Goal: Check status: Check status

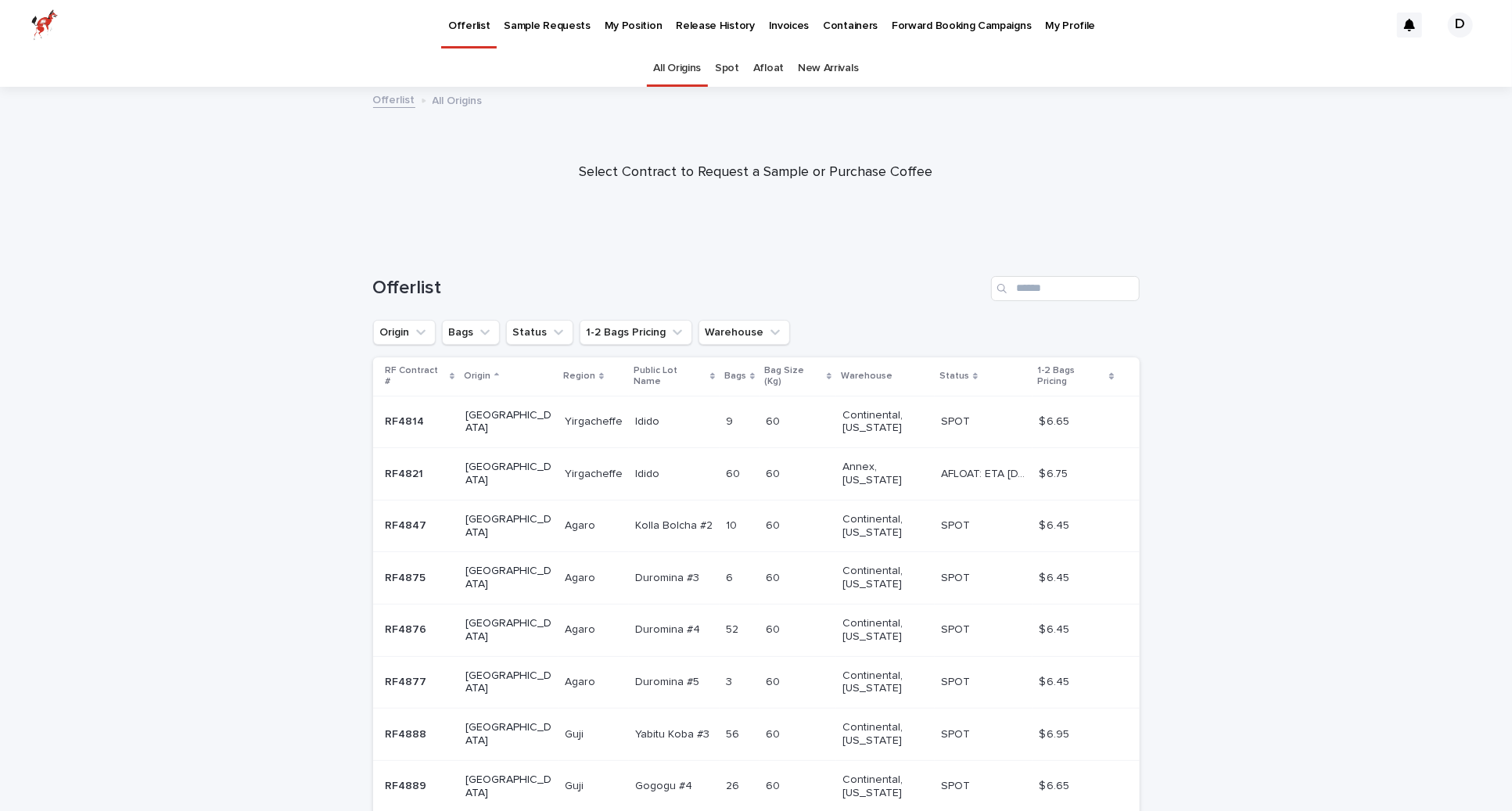
click at [631, 24] on p "My Position" at bounding box center [633, 16] width 58 height 33
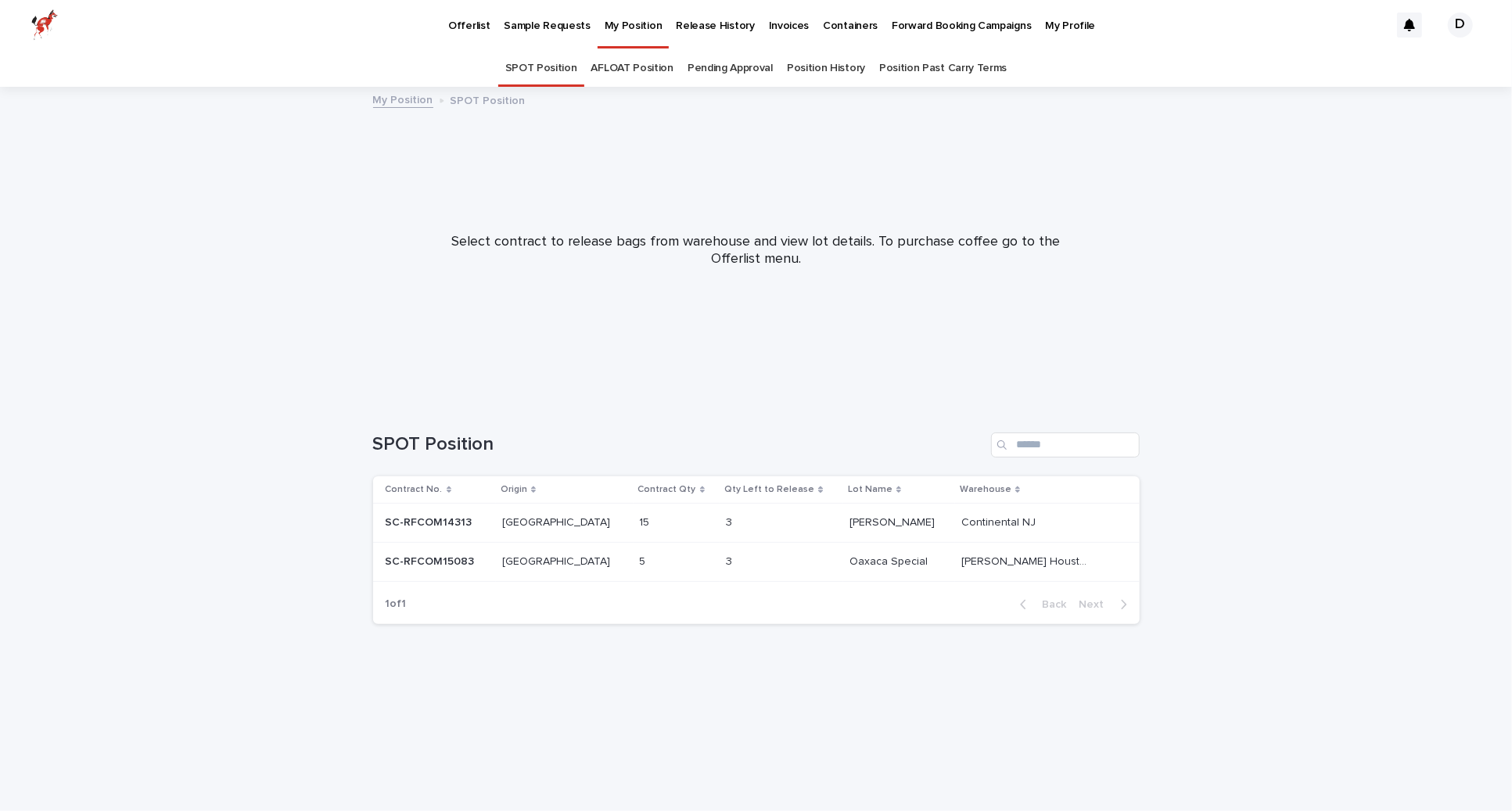
click at [872, 563] on p "Oaxaca Special" at bounding box center [889, 560] width 81 height 16
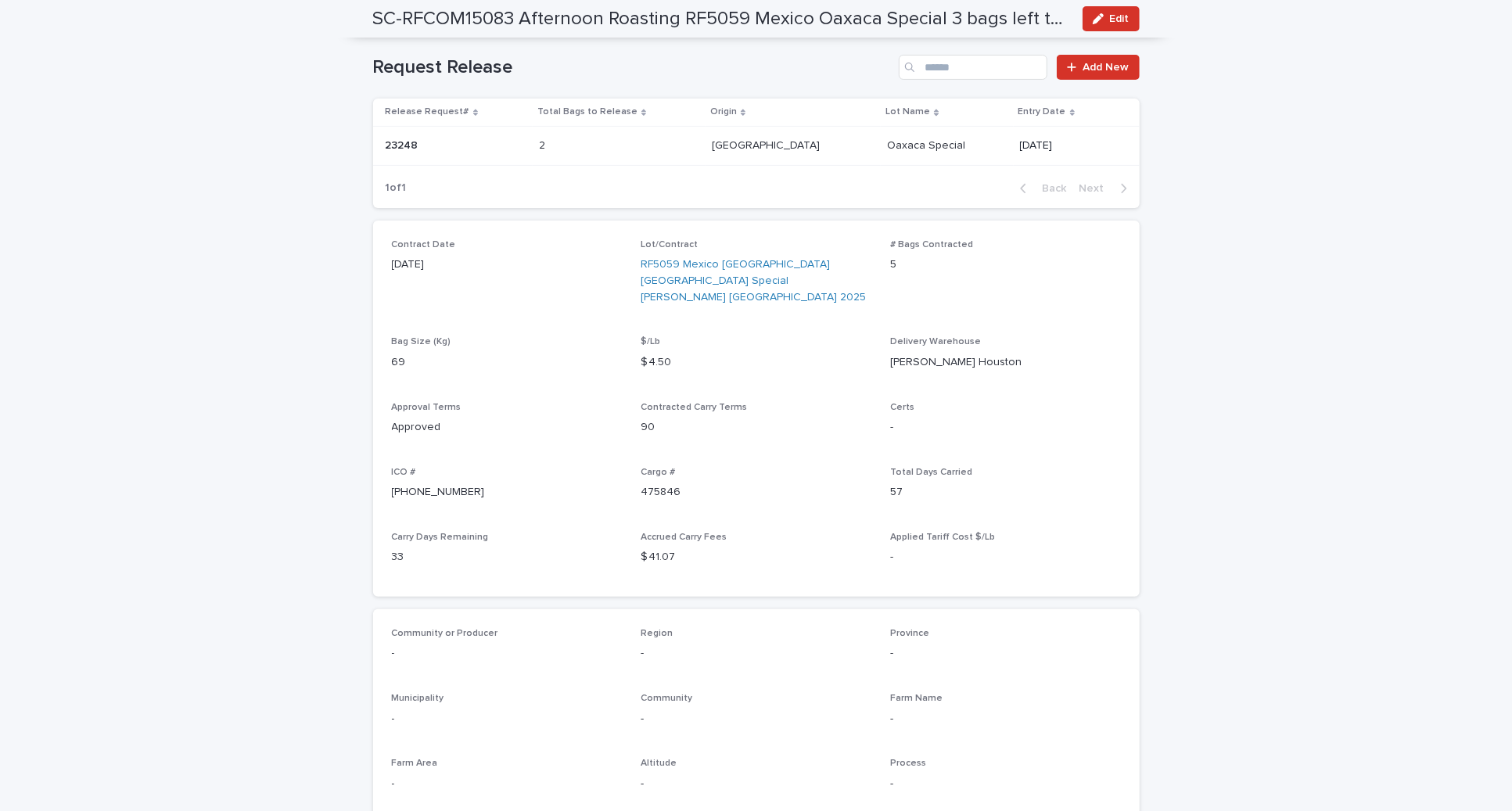
scroll to position [194, 0]
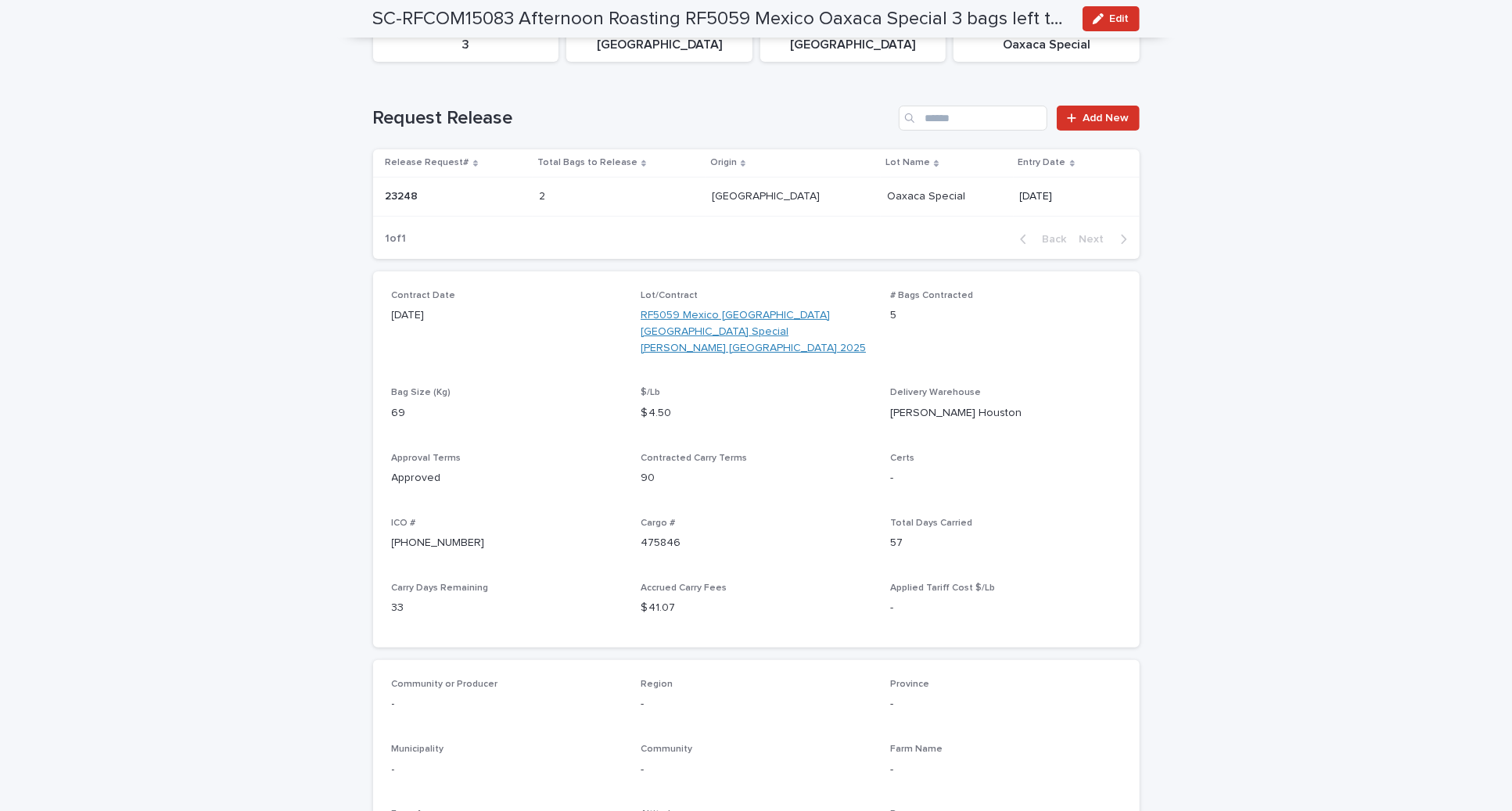
click at [764, 315] on link "RF5059 Mexico [GEOGRAPHIC_DATA] [GEOGRAPHIC_DATA] Special [PERSON_NAME] [GEOGRA…" at bounding box center [756, 332] width 231 height 48
